Goal: Information Seeking & Learning: Learn about a topic

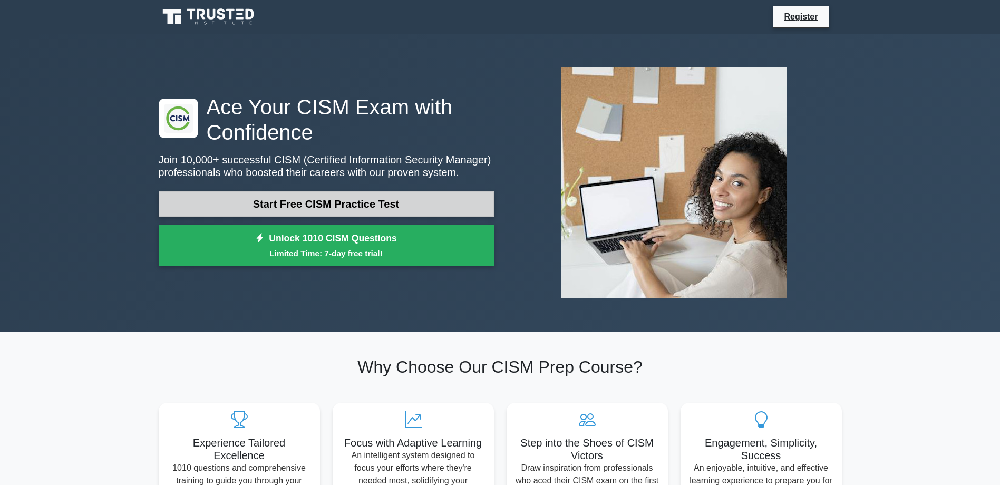
click at [325, 214] on link "Start Free CISM Practice Test" at bounding box center [326, 203] width 335 height 25
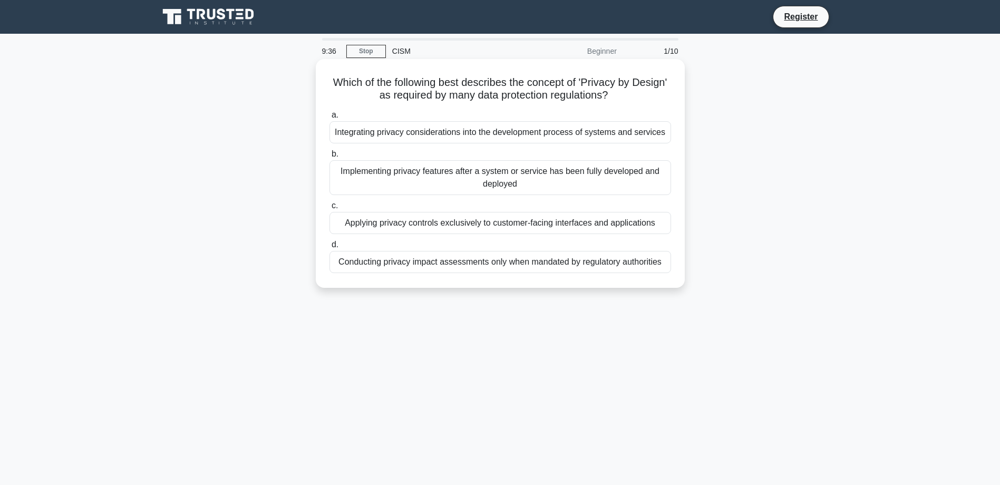
click at [599, 136] on div "Integrating privacy considerations into the development process of systems and …" at bounding box center [499, 132] width 341 height 22
click at [329, 119] on input "a. Integrating privacy considerations into the development process of systems a…" at bounding box center [329, 115] width 0 height 7
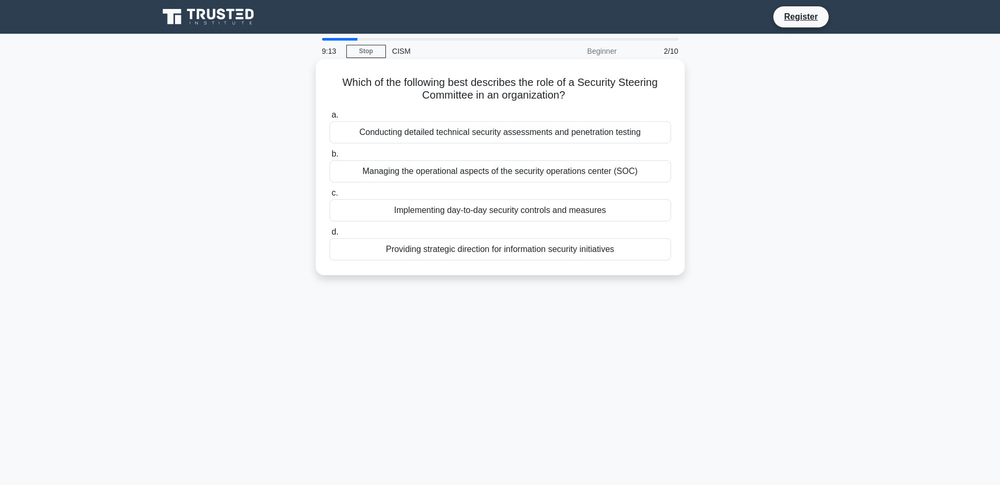
click at [530, 250] on div "Providing strategic direction for information security initiatives" at bounding box center [499, 249] width 341 height 22
click at [329, 236] on input "d. Providing strategic direction for information security initiatives" at bounding box center [329, 232] width 0 height 7
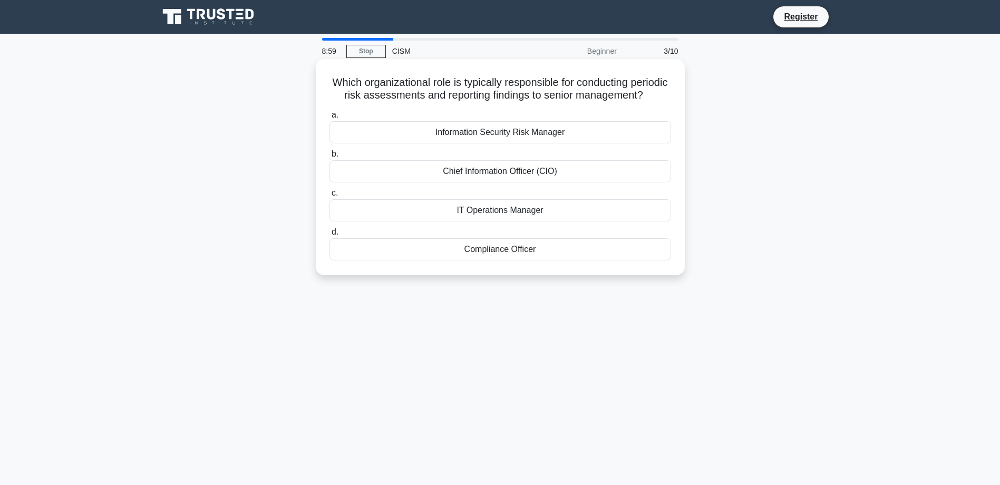
click at [505, 143] on div "Information Security Risk Manager" at bounding box center [499, 132] width 341 height 22
click at [329, 119] on input "a. Information Security Risk Manager" at bounding box center [329, 115] width 0 height 7
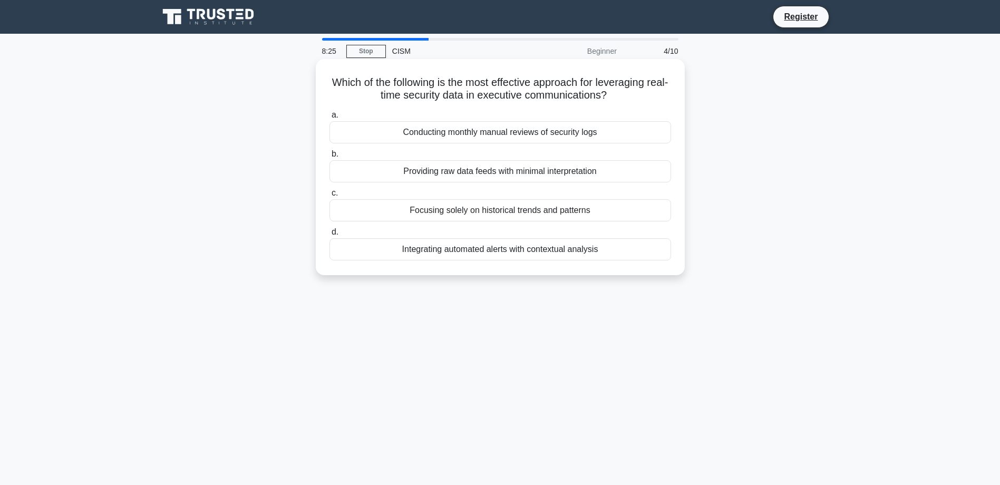
click at [582, 251] on div "Integrating automated alerts with contextual analysis" at bounding box center [499, 249] width 341 height 22
click at [329, 236] on input "d. Integrating automated alerts with contextual analysis" at bounding box center [329, 232] width 0 height 7
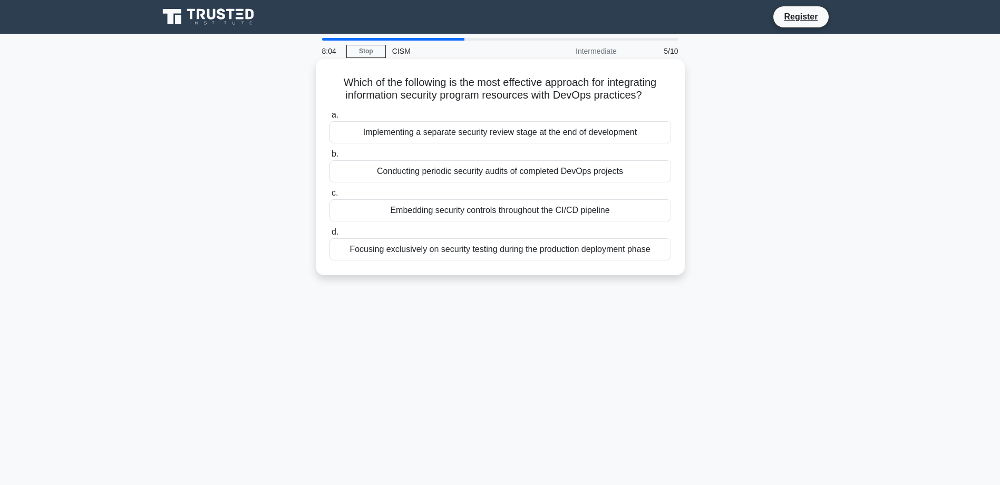
click at [620, 211] on div "Embedding security controls throughout the CI/CD pipeline" at bounding box center [499, 210] width 341 height 22
click at [329, 197] on input "c. Embedding security controls throughout the CI/CD pipeline" at bounding box center [329, 193] width 0 height 7
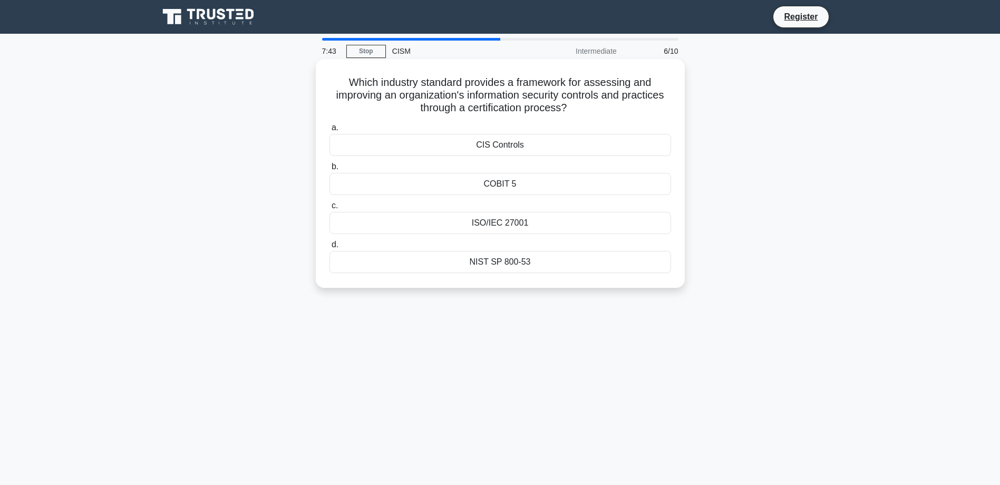
click at [512, 149] on div "CIS Controls" at bounding box center [499, 145] width 341 height 22
click at [329, 131] on input "a. CIS Controls" at bounding box center [329, 127] width 0 height 7
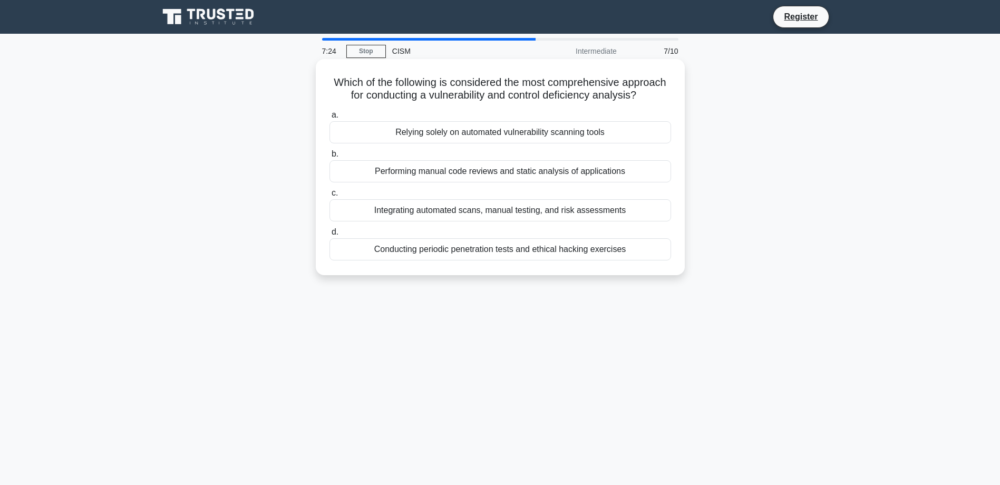
click at [543, 214] on div "Integrating automated scans, manual testing, and risk assessments" at bounding box center [499, 210] width 341 height 22
click at [329, 197] on input "c. Integrating automated scans, manual testing, and risk assessments" at bounding box center [329, 193] width 0 height 7
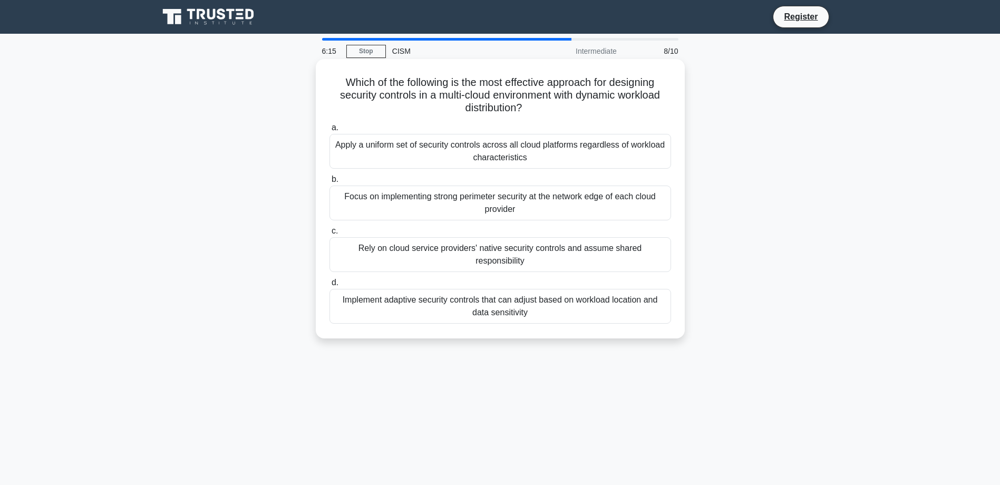
click at [579, 297] on div "Implement adaptive security controls that can adjust based on workload location…" at bounding box center [499, 306] width 341 height 35
click at [329, 286] on input "d. Implement adaptive security controls that can adjust based on workload locat…" at bounding box center [329, 282] width 0 height 7
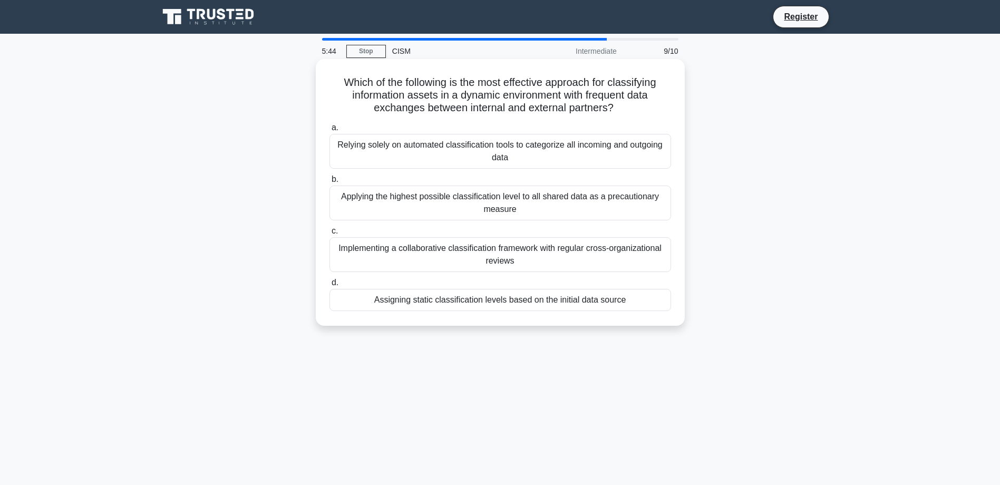
click at [602, 258] on div "Implementing a collaborative classification framework with regular cross-organi…" at bounding box center [499, 254] width 341 height 35
click at [329, 234] on input "c. Implementing a collaborative classification framework with regular cross-org…" at bounding box center [329, 231] width 0 height 7
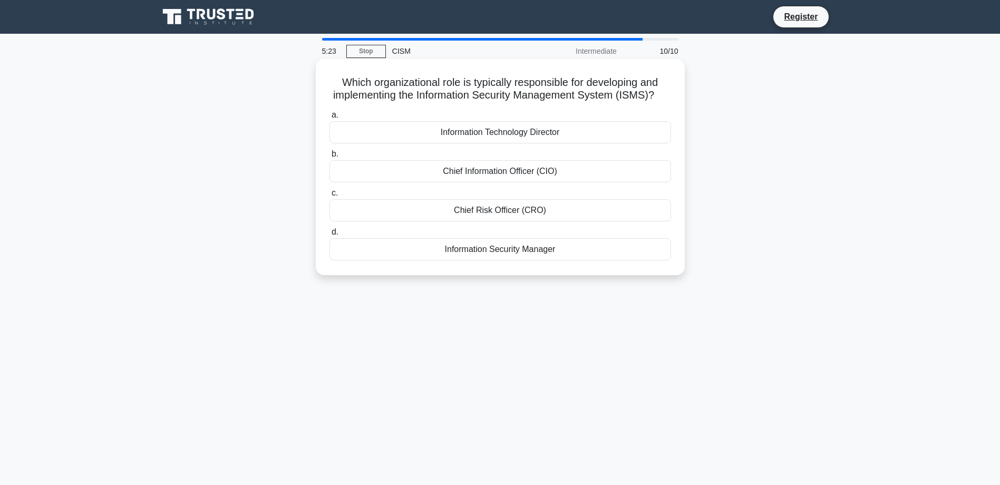
click at [523, 260] on div "Information Security Manager" at bounding box center [499, 249] width 341 height 22
click at [329, 236] on input "d. Information Security Manager" at bounding box center [329, 232] width 0 height 7
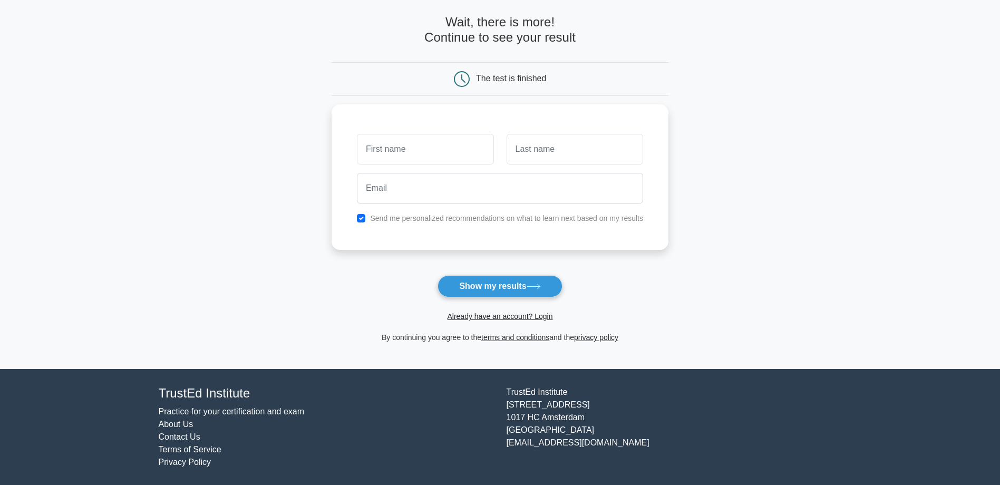
scroll to position [45, 0]
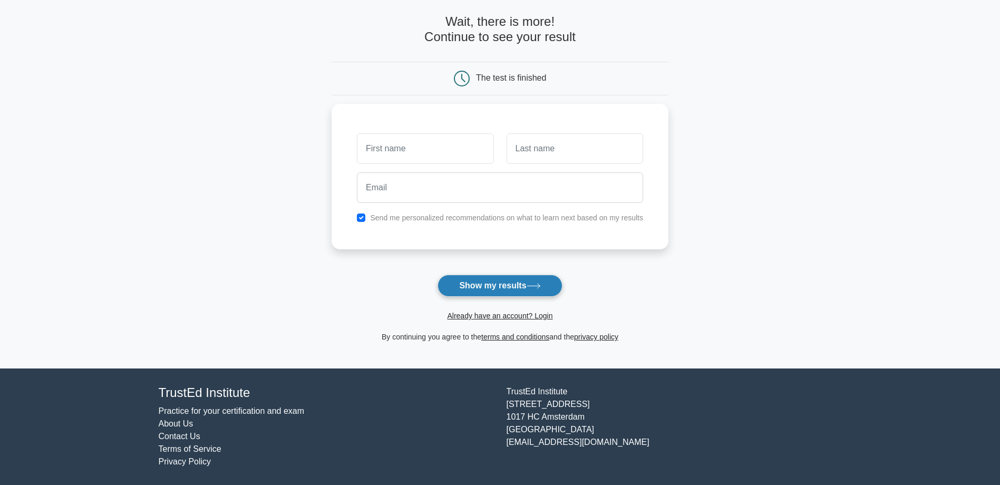
click at [483, 284] on button "Show my results" at bounding box center [499, 286] width 124 height 22
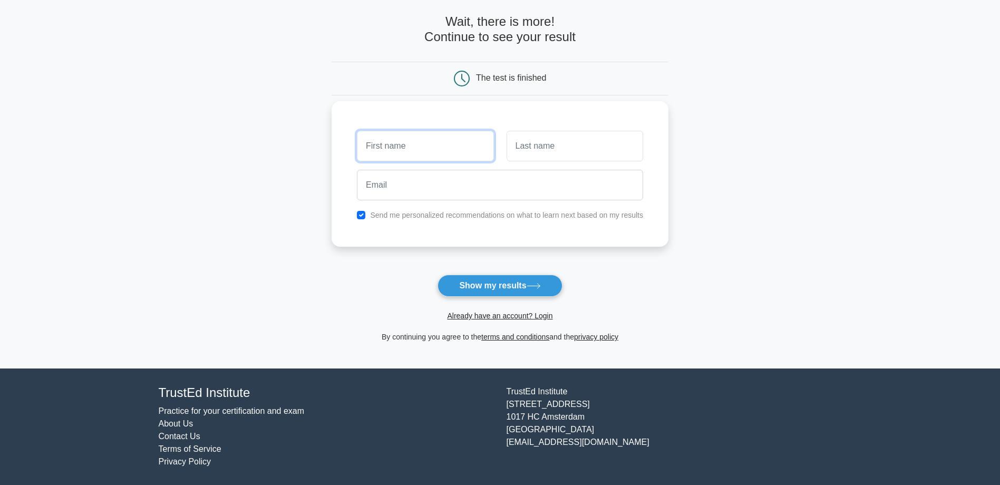
click at [400, 144] on input "text" at bounding box center [425, 146] width 136 height 31
type input "William"
click at [540, 151] on input "text" at bounding box center [574, 146] width 136 height 31
type input "van de Rotten"
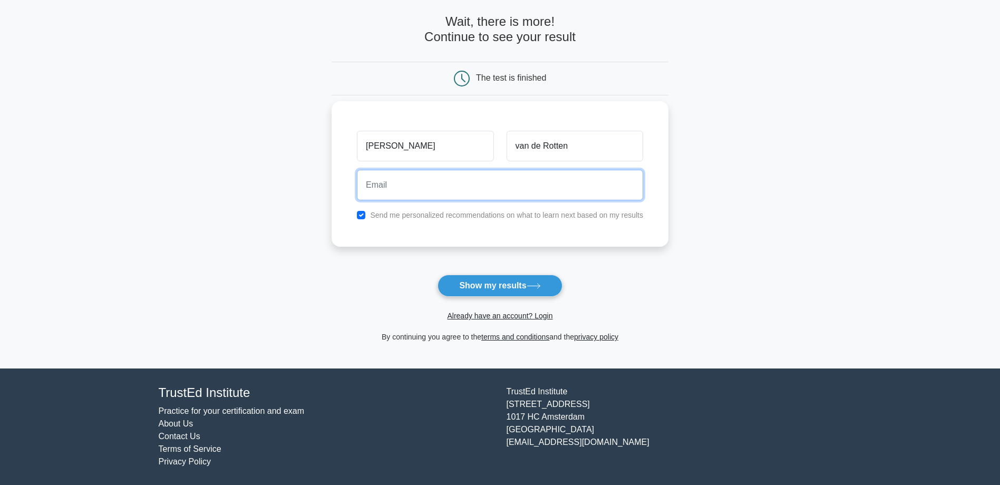
click at [388, 186] on input "email" at bounding box center [500, 185] width 286 height 31
drag, startPoint x: 473, startPoint y: 187, endPoint x: 439, endPoint y: 189, distance: 33.8
click at [439, 189] on input "medewerker.b@your365.nl" at bounding box center [500, 185] width 286 height 31
click at [417, 185] on input "medewerker.b@your365.nl" at bounding box center [500, 185] width 286 height 31
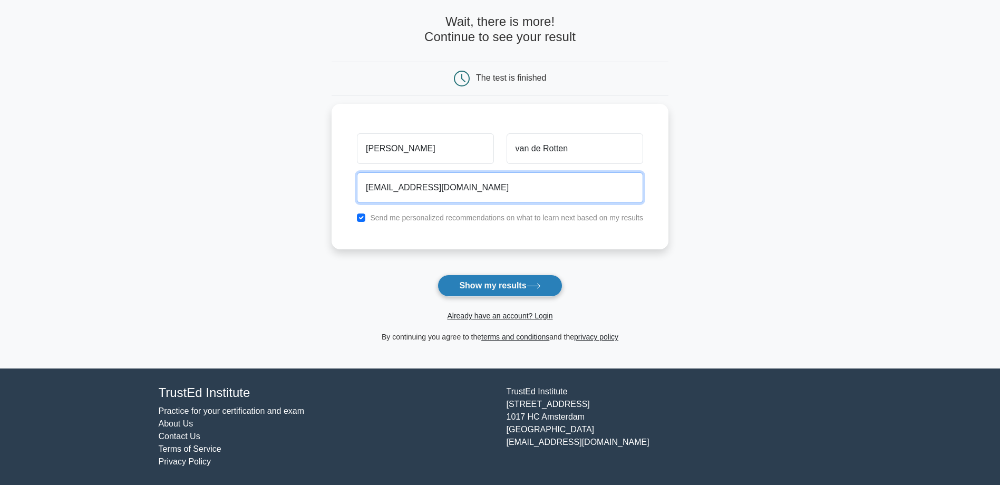
type input "medewerker.a@your365.nl"
click at [491, 286] on button "Show my results" at bounding box center [499, 286] width 124 height 22
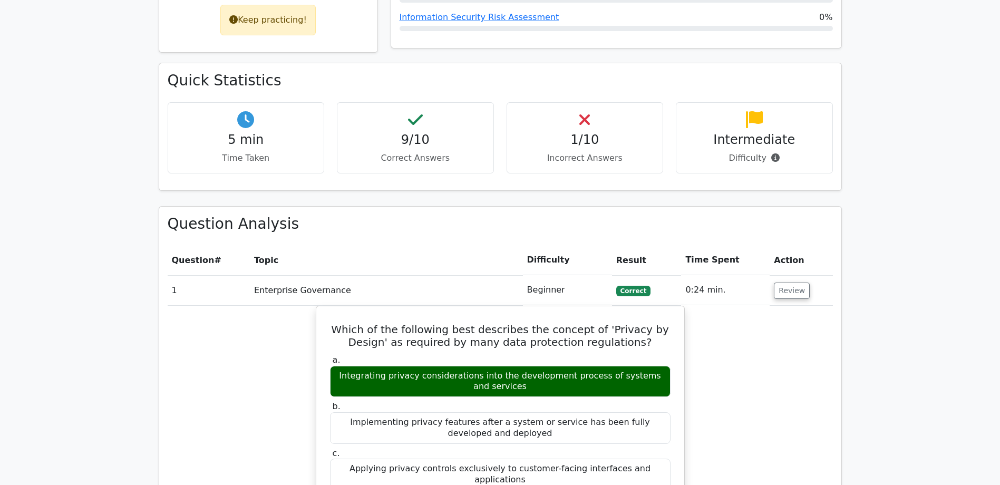
scroll to position [527, 0]
